Goal: Task Accomplishment & Management: Manage account settings

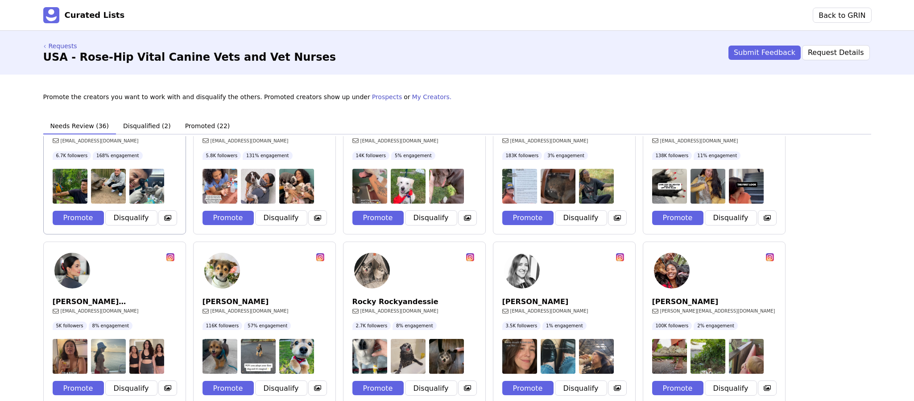
scroll to position [83, 0]
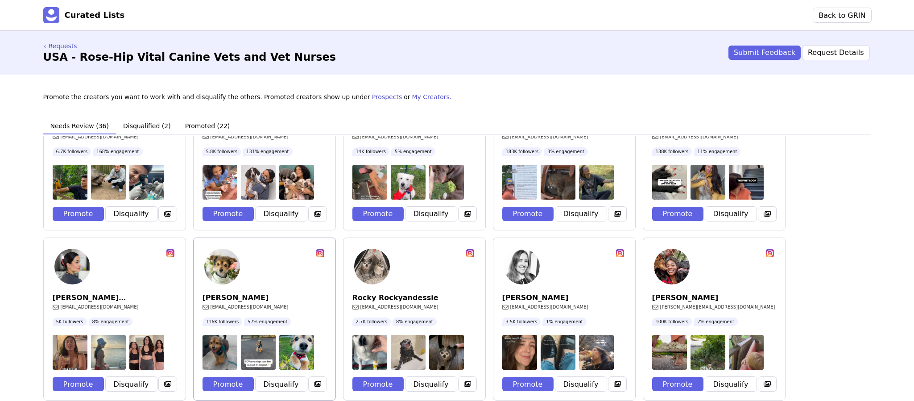
click at [319, 251] on rect at bounding box center [320, 253] width 8 height 8
click at [229, 387] on button "Promote" at bounding box center [228, 384] width 51 height 14
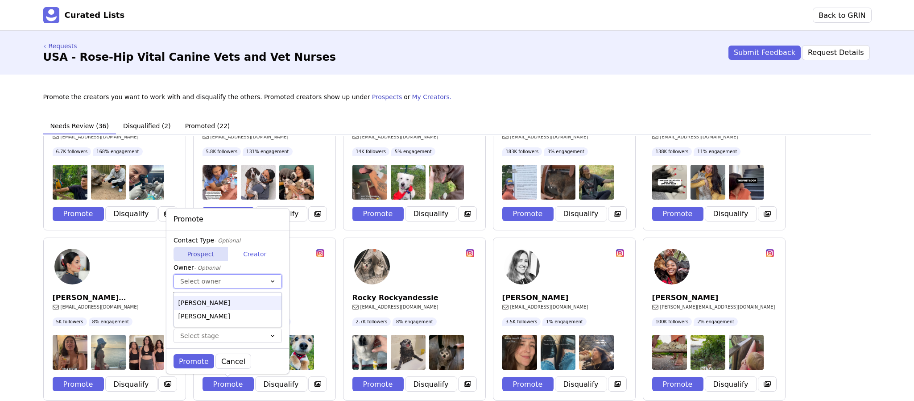
click at [224, 279] on div at bounding box center [218, 281] width 77 height 11
click at [209, 314] on div "[PERSON_NAME]" at bounding box center [228, 317] width 108 height 14
click at [205, 307] on div at bounding box center [218, 308] width 77 height 11
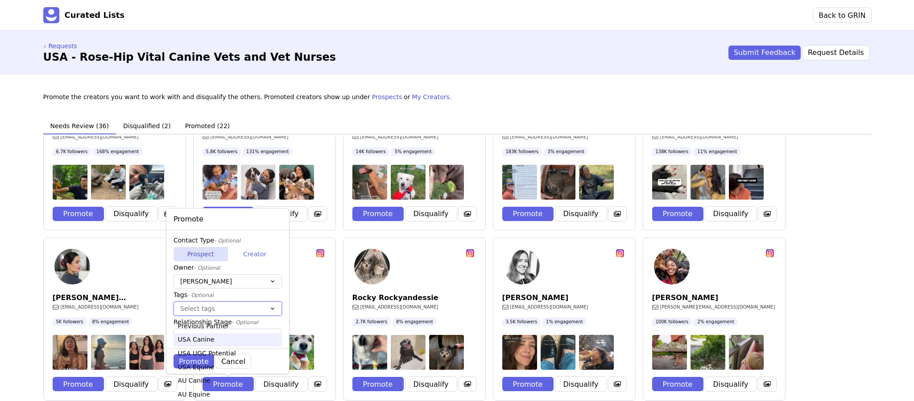
click at [207, 345] on div "USA Canine" at bounding box center [228, 340] width 108 height 14
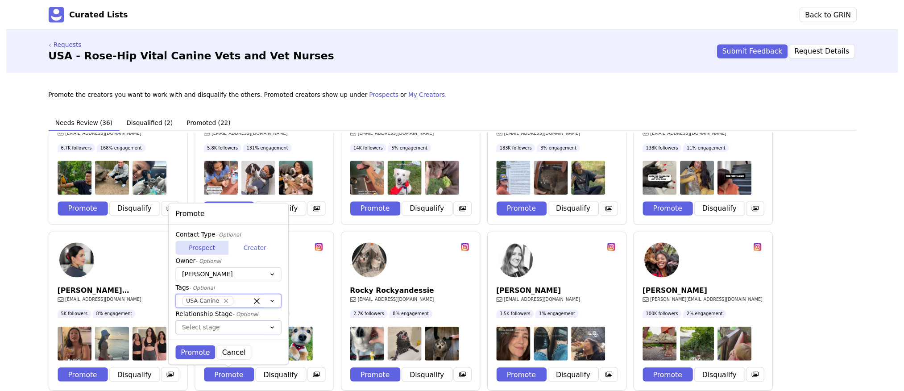
scroll to position [25, 0]
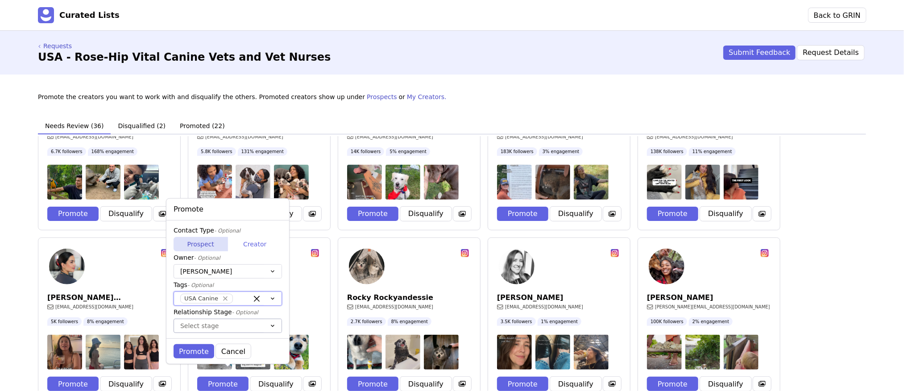
click at [211, 332] on div "Select stage" at bounding box center [228, 326] width 108 height 14
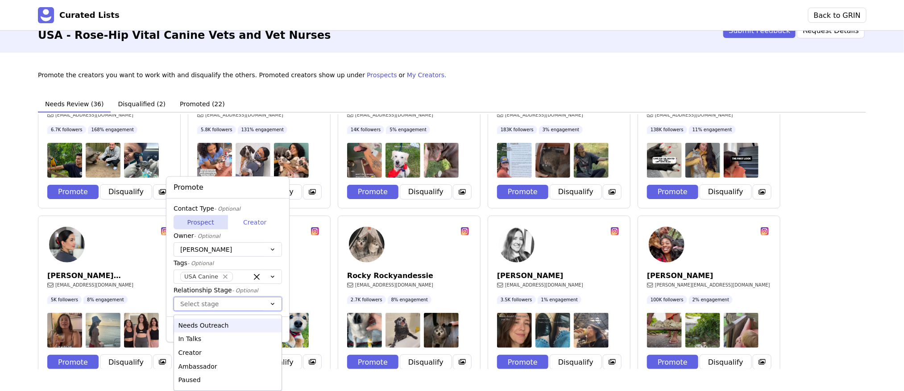
click at [208, 332] on div "Needs Outreach" at bounding box center [228, 326] width 108 height 14
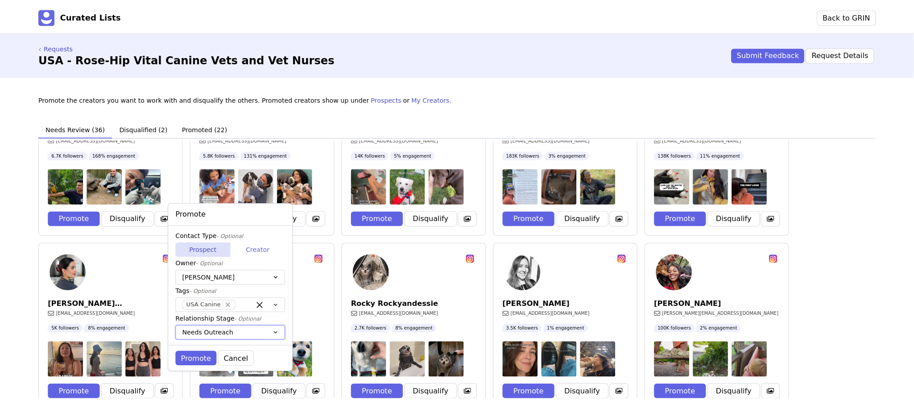
scroll to position [0, 0]
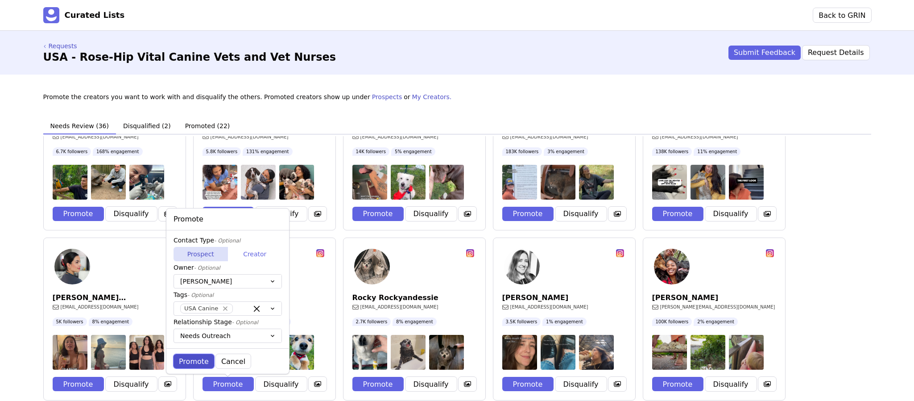
click at [192, 357] on button "Promote" at bounding box center [194, 361] width 41 height 14
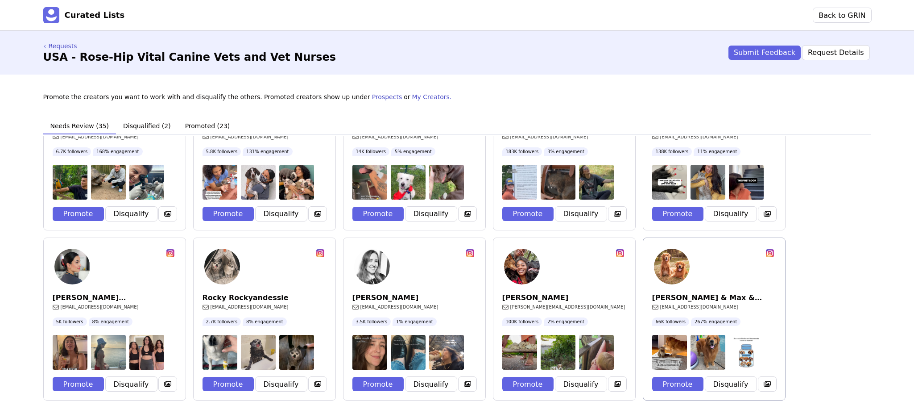
click at [766, 256] on icon at bounding box center [770, 253] width 9 height 9
click at [673, 379] on button "Promote" at bounding box center [677, 384] width 51 height 14
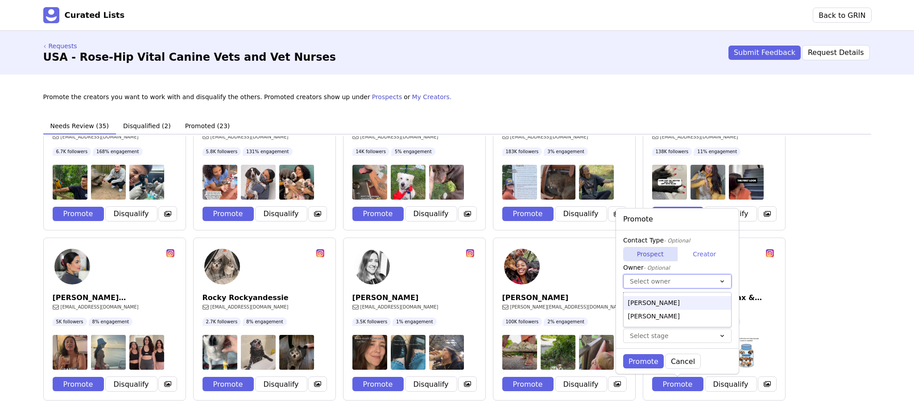
click at [644, 277] on div at bounding box center [668, 281] width 77 height 11
click at [643, 310] on div "[PERSON_NAME]" at bounding box center [678, 317] width 108 height 14
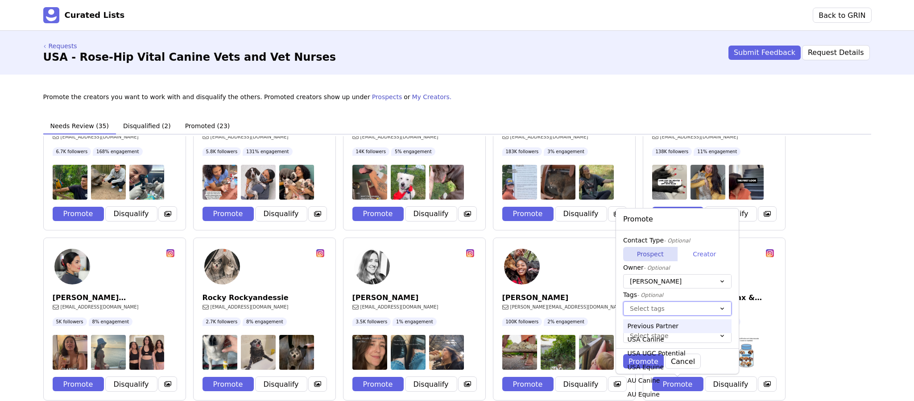
click at [642, 309] on div at bounding box center [668, 308] width 77 height 11
click at [647, 343] on div "USA Canine" at bounding box center [677, 340] width 108 height 14
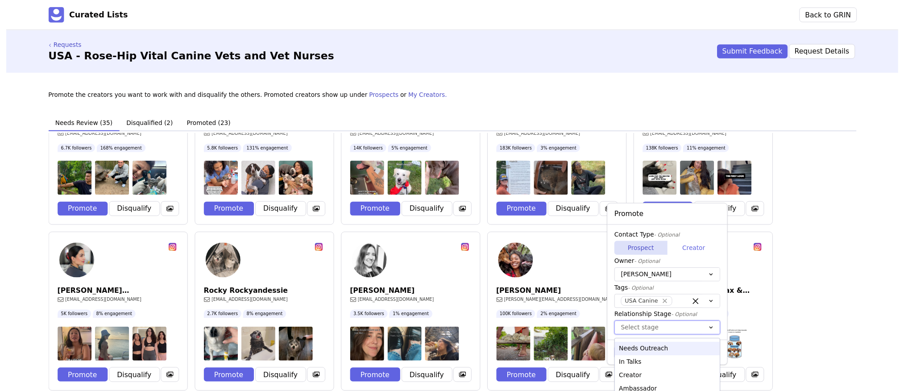
scroll to position [25, 0]
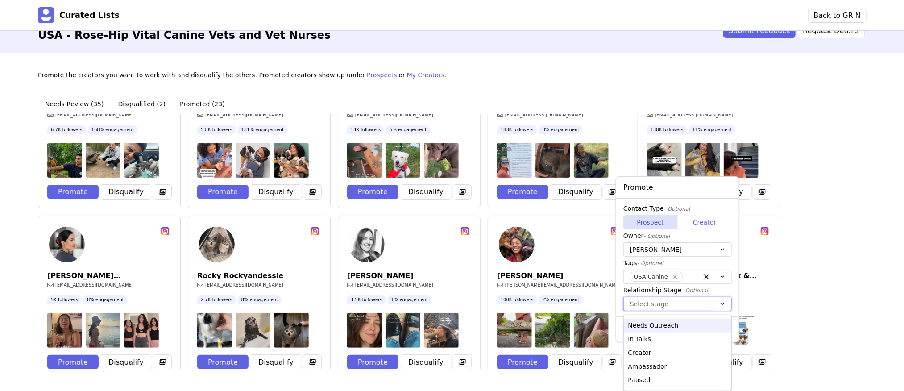
click at [645, 311] on div "option Needs Outreach focused, 1 of 5. 5 results available. Use Up and Down to …" at bounding box center [677, 304] width 108 height 14
click at [641, 332] on div "Needs Outreach" at bounding box center [678, 326] width 108 height 14
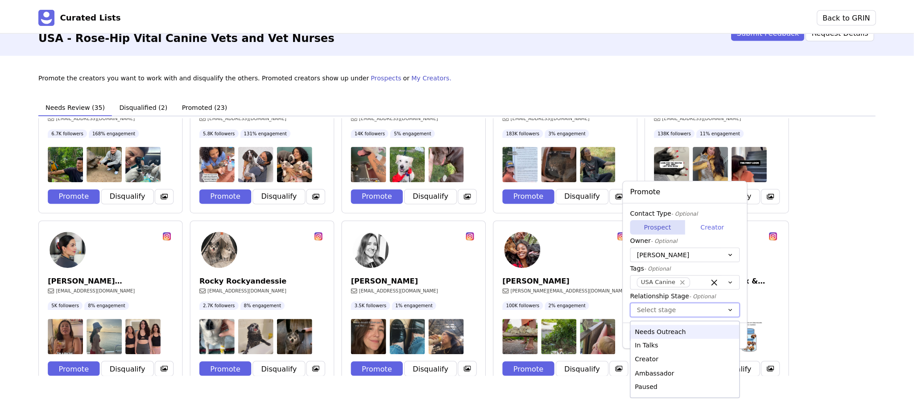
scroll to position [0, 0]
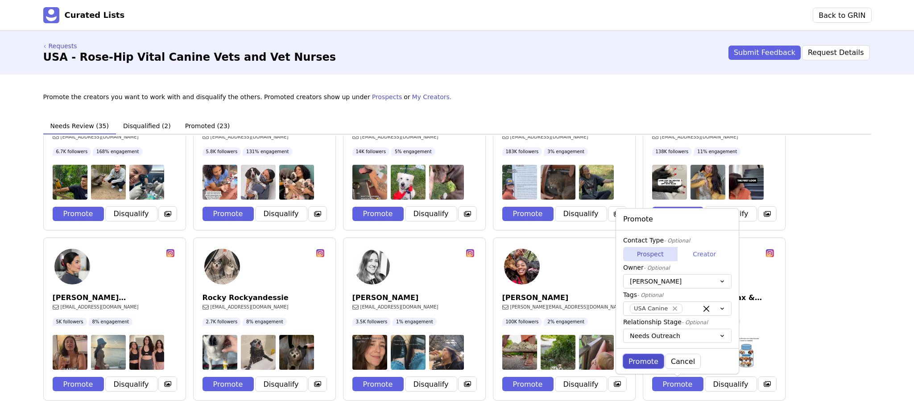
click at [643, 361] on button "Promote" at bounding box center [643, 361] width 41 height 14
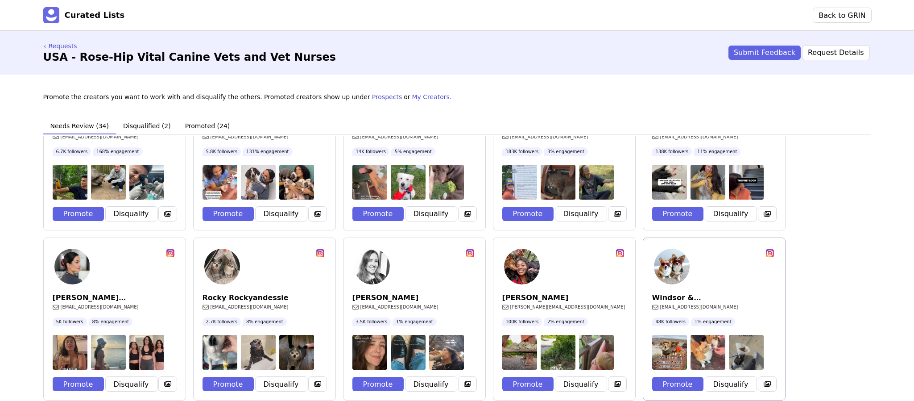
click at [769, 251] on rect at bounding box center [770, 253] width 8 height 8
click at [671, 382] on button "Promote" at bounding box center [677, 384] width 51 height 14
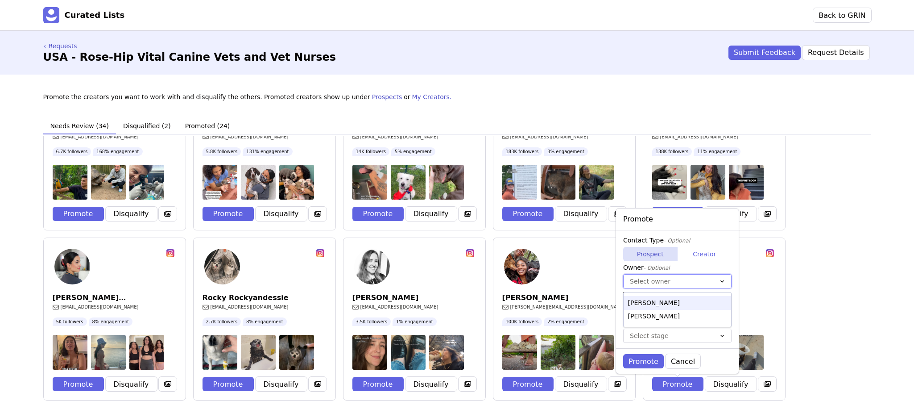
click at [665, 276] on div at bounding box center [668, 281] width 77 height 11
click at [651, 317] on div "[PERSON_NAME]" at bounding box center [678, 317] width 108 height 14
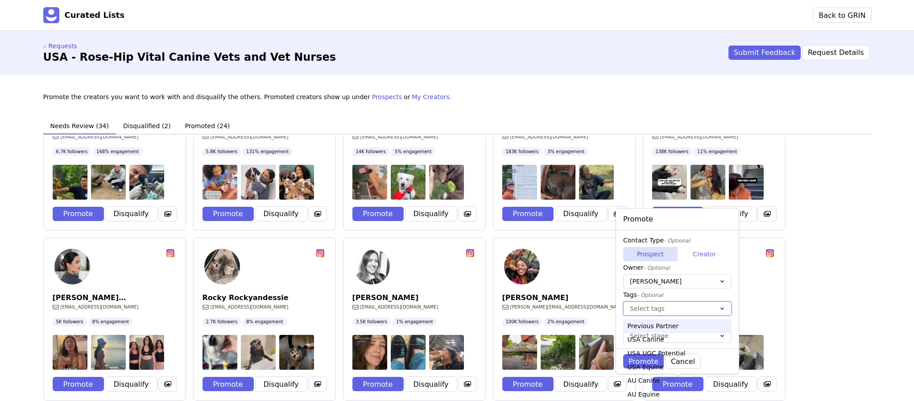
click at [652, 312] on div at bounding box center [668, 308] width 77 height 11
click at [650, 344] on div "USA Canine" at bounding box center [677, 340] width 108 height 14
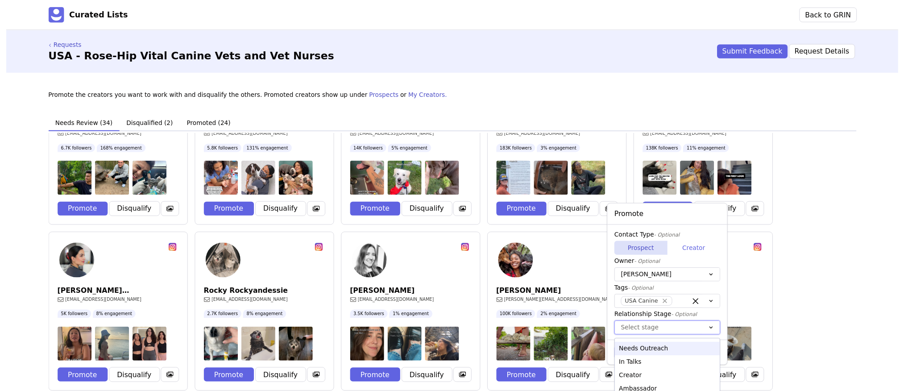
scroll to position [25, 0]
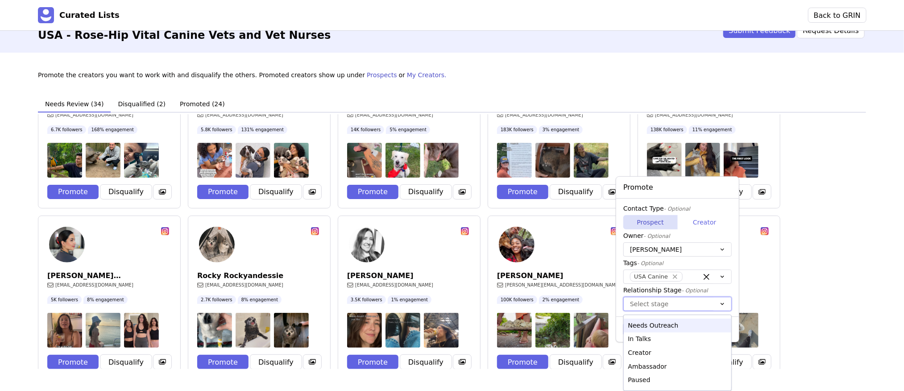
click at [650, 311] on div "option Needs Outreach focused, 1 of 5. 5 results available. Use Up and Down to …" at bounding box center [677, 304] width 108 height 14
click at [646, 330] on div "Needs Outreach" at bounding box center [678, 326] width 108 height 14
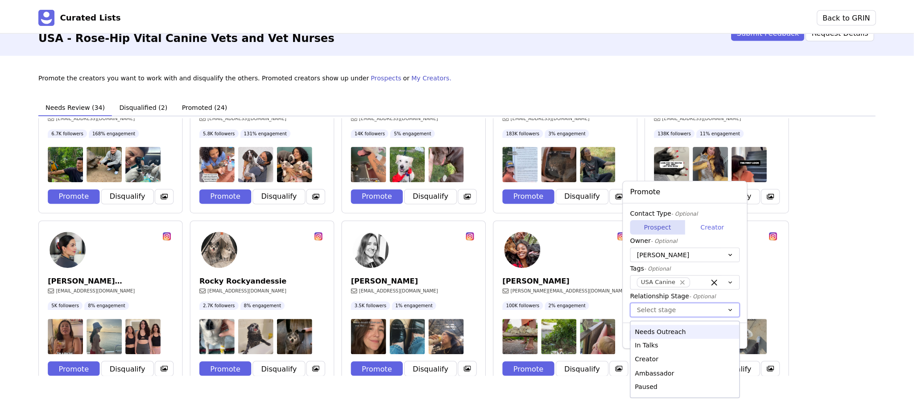
scroll to position [0, 0]
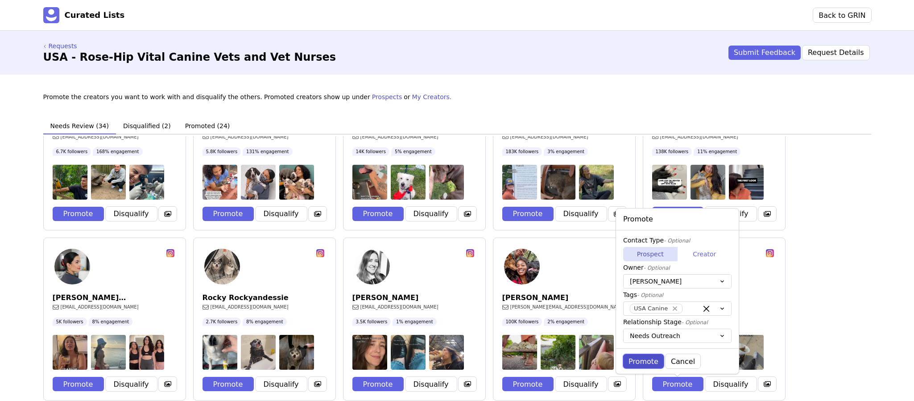
click at [647, 358] on button "Promote" at bounding box center [643, 361] width 41 height 14
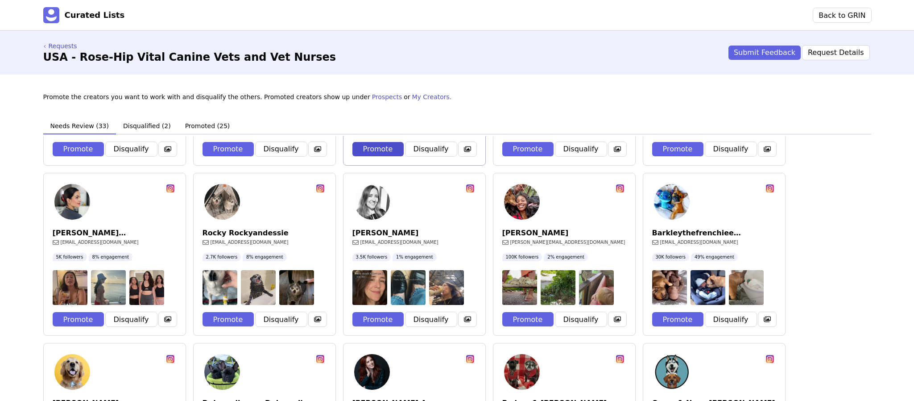
scroll to position [149, 0]
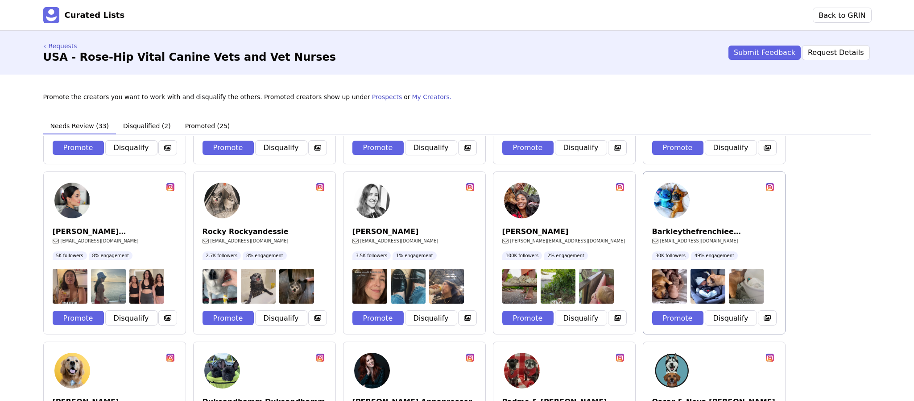
click at [769, 186] on icon at bounding box center [770, 187] width 6 height 6
click at [685, 314] on button "Promote" at bounding box center [677, 318] width 51 height 14
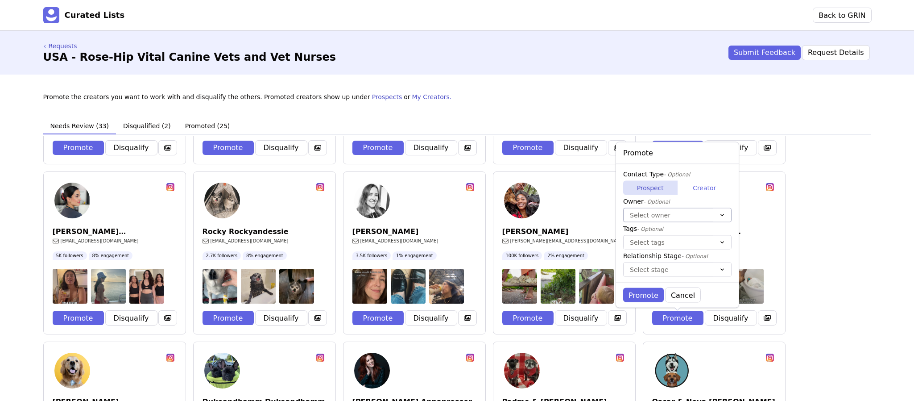
click at [682, 215] on div at bounding box center [668, 214] width 77 height 11
click at [665, 248] on div "[PERSON_NAME]" at bounding box center [678, 250] width 108 height 14
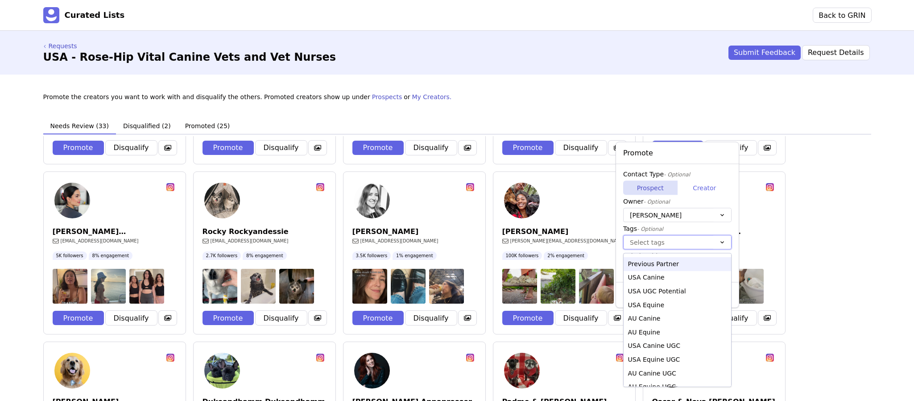
click at [665, 245] on div at bounding box center [668, 242] width 77 height 11
click at [651, 278] on div "USA Canine" at bounding box center [678, 277] width 108 height 14
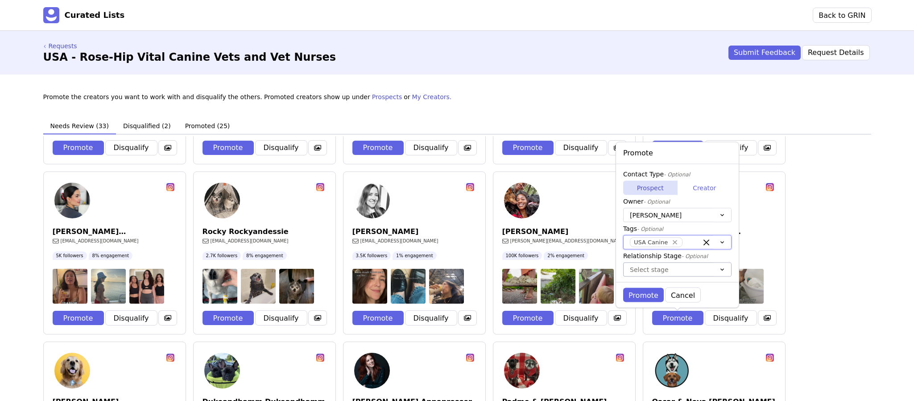
click at [647, 271] on div at bounding box center [668, 269] width 77 height 11
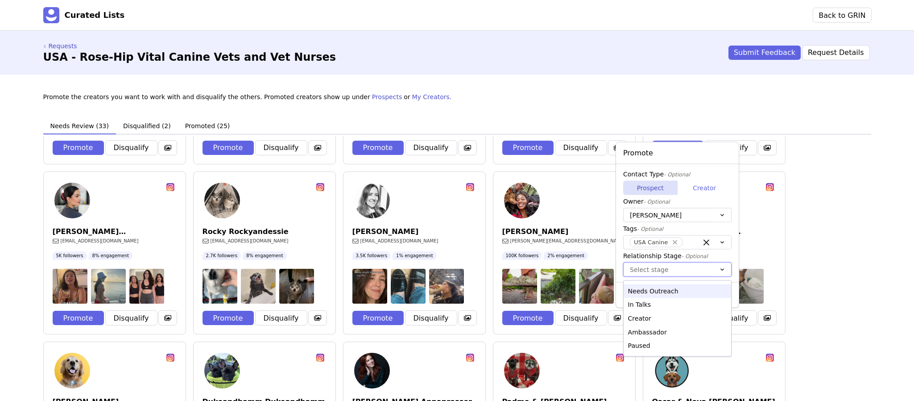
click at [639, 289] on div "Needs Outreach" at bounding box center [678, 291] width 108 height 14
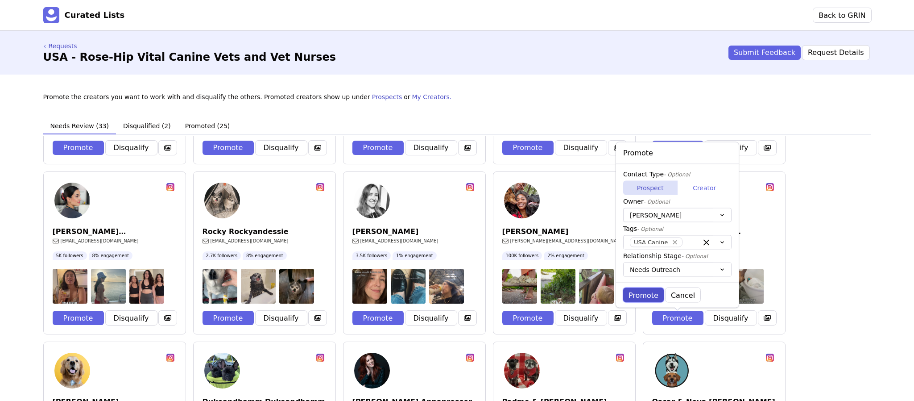
click at [639, 289] on button "Promote" at bounding box center [643, 295] width 41 height 14
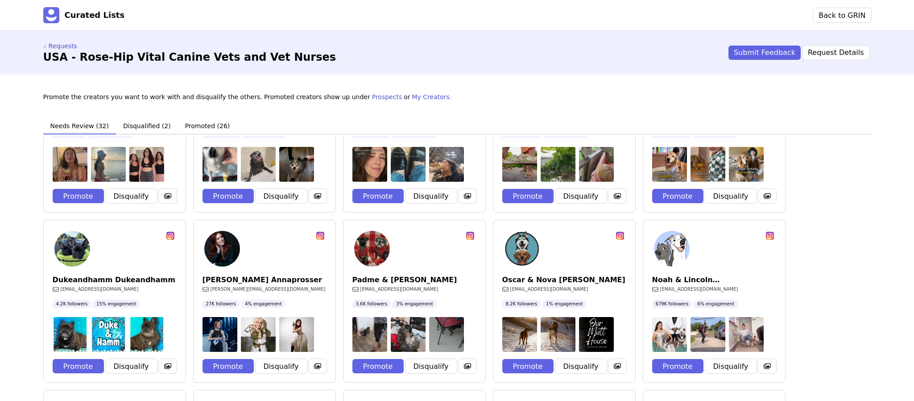
scroll to position [272, 0]
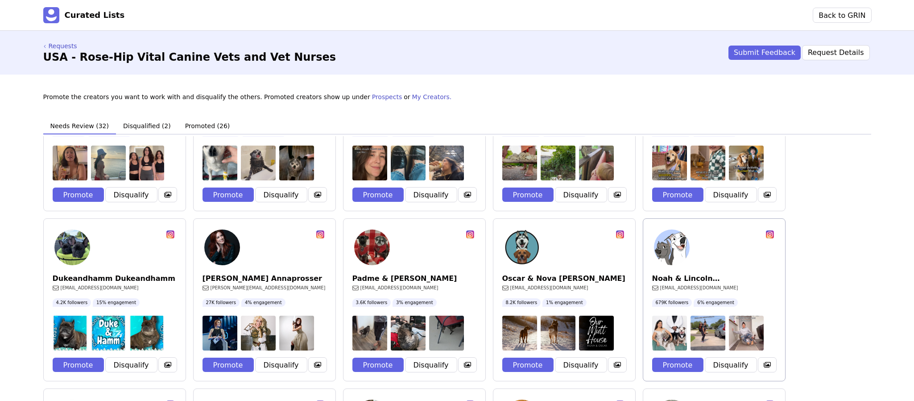
click at [769, 236] on icon at bounding box center [770, 234] width 3 height 3
click at [675, 363] on button "Promote" at bounding box center [677, 364] width 51 height 14
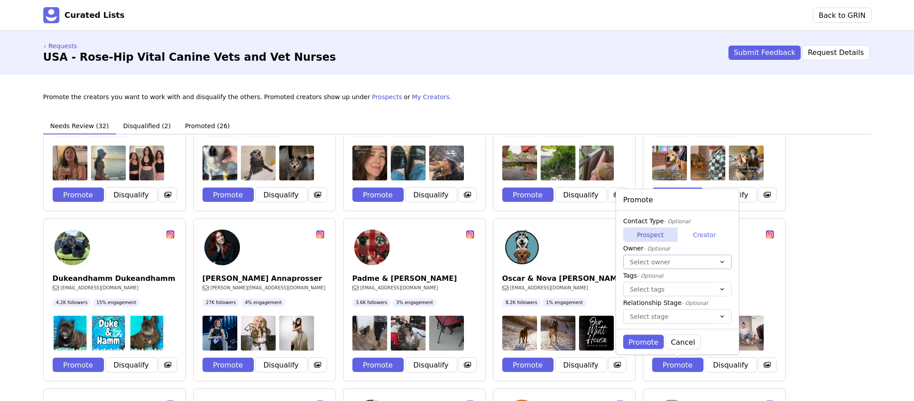
click at [685, 265] on div at bounding box center [668, 261] width 77 height 11
click at [663, 298] on div "[PERSON_NAME]" at bounding box center [678, 297] width 108 height 14
click at [670, 288] on div at bounding box center [668, 288] width 77 height 11
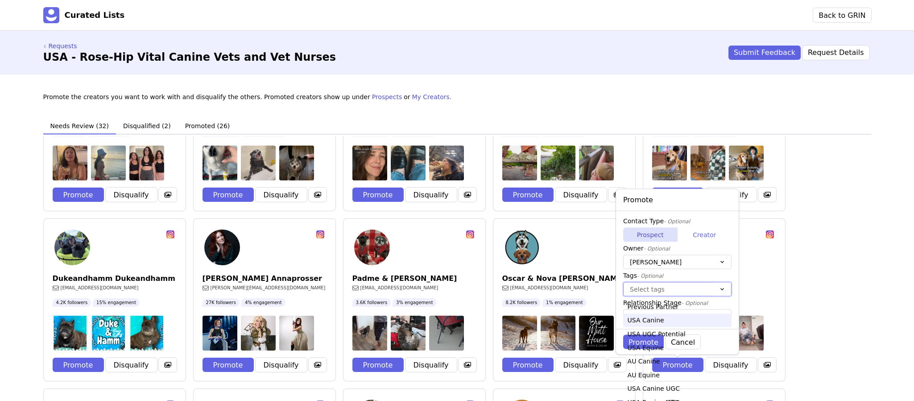
click at [657, 324] on div "USA Canine" at bounding box center [677, 320] width 108 height 14
click at [659, 318] on div at bounding box center [668, 316] width 77 height 11
click at [645, 337] on div "Needs Outreach" at bounding box center [677, 334] width 108 height 14
click at [641, 344] on button "Promote" at bounding box center [643, 342] width 41 height 14
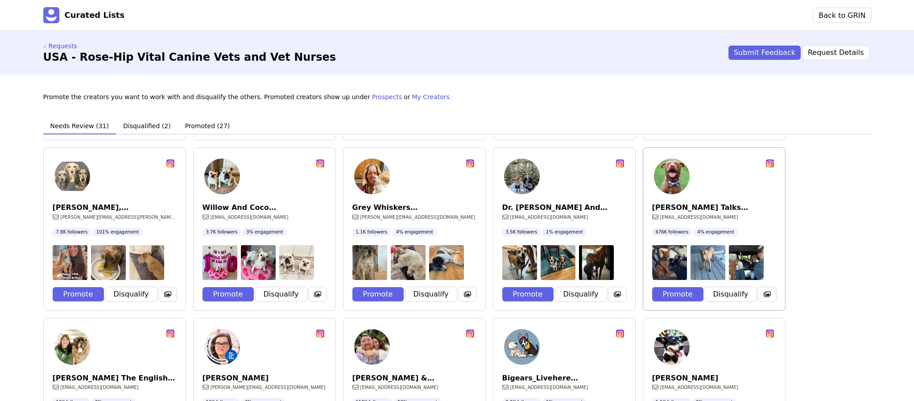
scroll to position [506, 0]
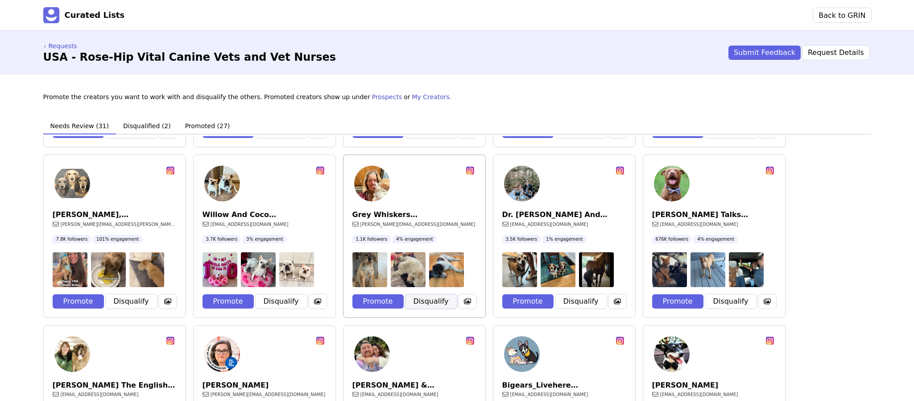
click at [434, 299] on button "Disqualify" at bounding box center [431, 301] width 51 height 14
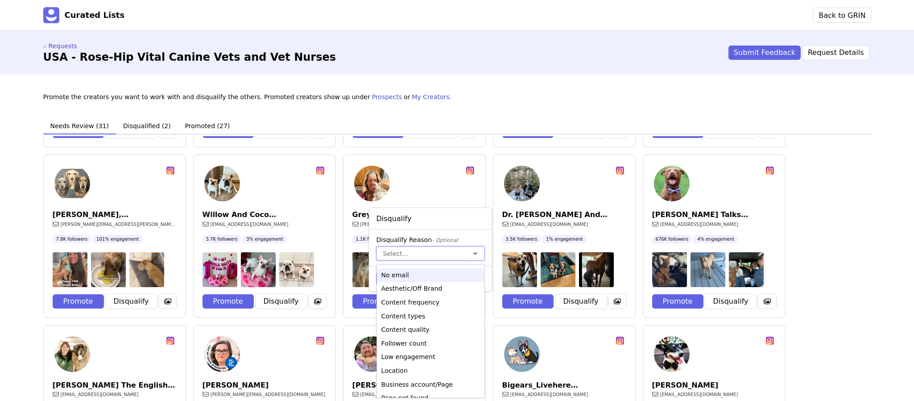
click at [405, 252] on div at bounding box center [421, 253] width 77 height 11
click at [410, 343] on div "Follower count" at bounding box center [431, 343] width 108 height 14
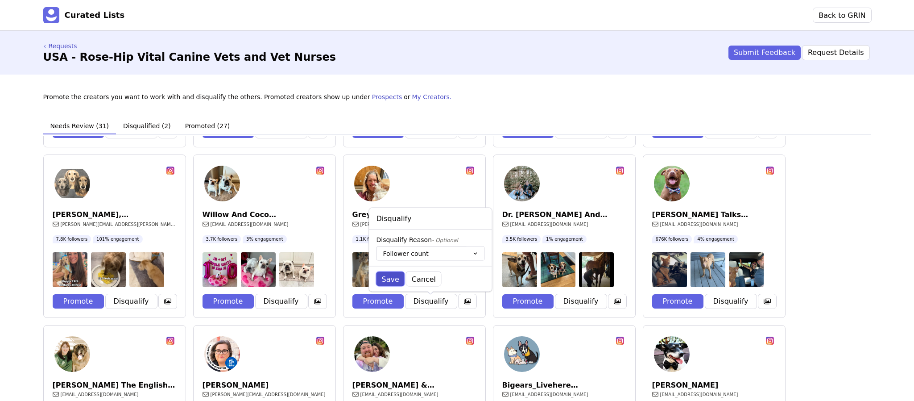
click at [394, 273] on button "Save" at bounding box center [391, 279] width 28 height 14
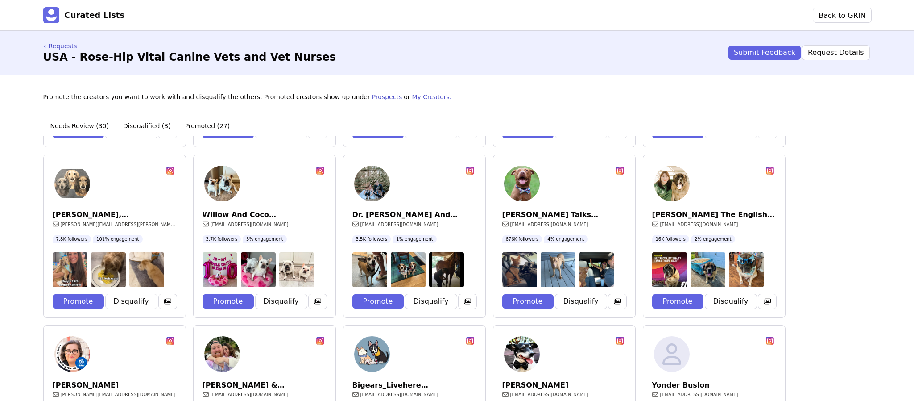
click at [394, 273] on img at bounding box center [408, 269] width 35 height 35
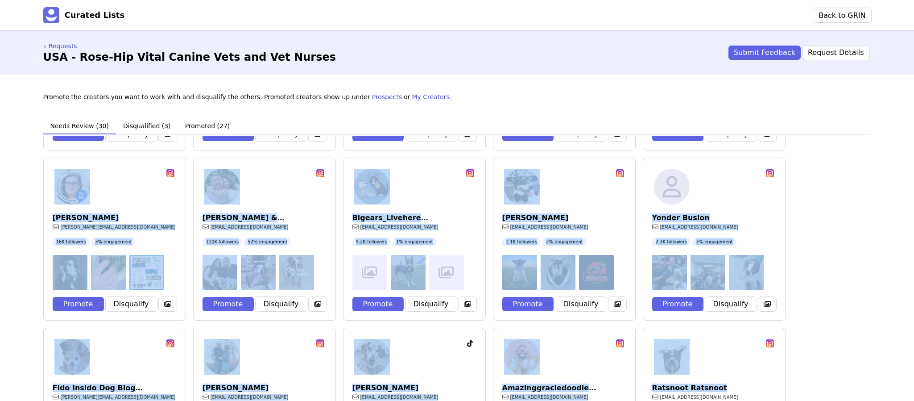
scroll to position [780, 0]
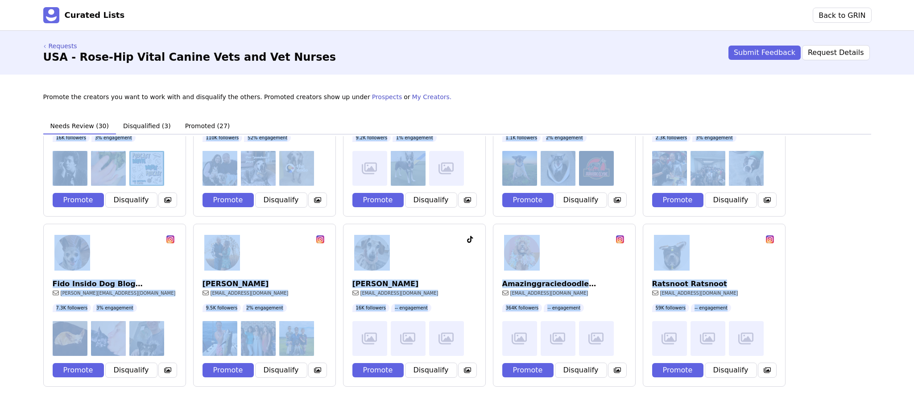
drag, startPoint x: 632, startPoint y: 278, endPoint x: 877, endPoint y: 336, distance: 251.7
click at [877, 336] on div "Promote the creators you want to work with and disqualify the others. Promoted …" at bounding box center [457, 239] width 857 height 323
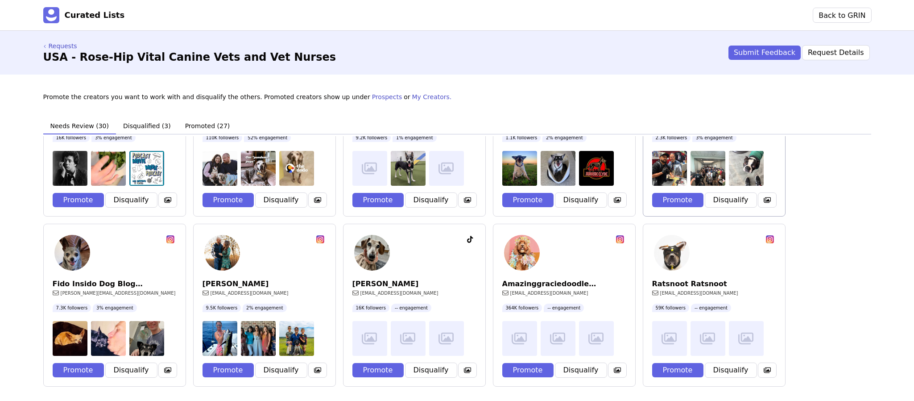
click at [758, 210] on div "Promote Disqualify" at bounding box center [715, 201] width 142 height 30
